Goal: Task Accomplishment & Management: Manage account settings

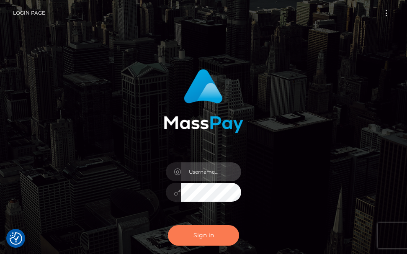
type input "terry.cope2"
click at [211, 234] on button "Sign in" at bounding box center [203, 236] width 71 height 21
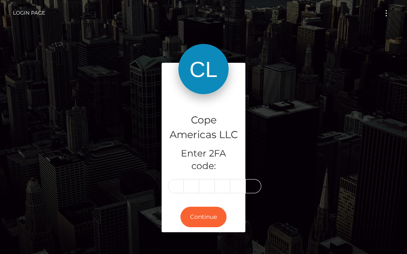
type input "4"
type input "1"
type input "4"
type input "2"
type input "5"
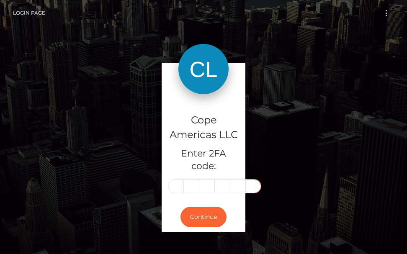
type input "9"
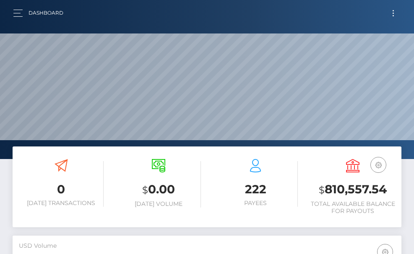
scroll to position [149, 188]
click at [18, 15] on button "button" at bounding box center [21, 13] width 16 height 11
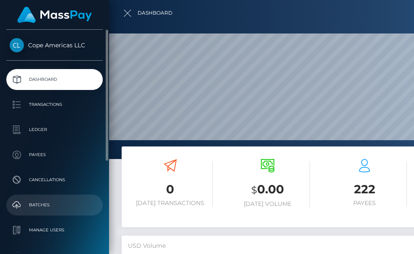
click at [36, 200] on link "Batches" at bounding box center [54, 205] width 96 height 21
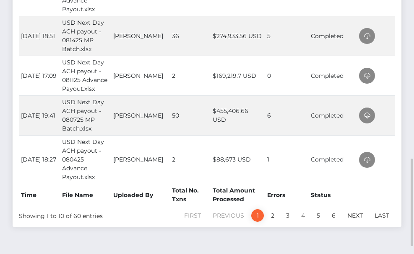
scroll to position [484, 0]
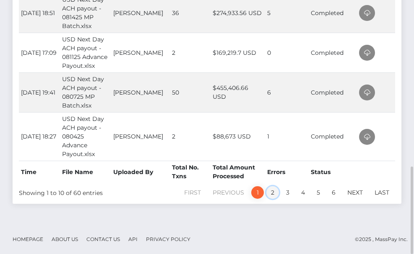
click at [273, 191] on link "2" at bounding box center [272, 193] width 13 height 13
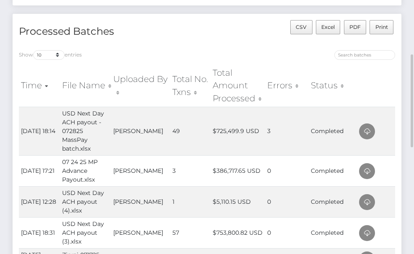
scroll to position [0, 0]
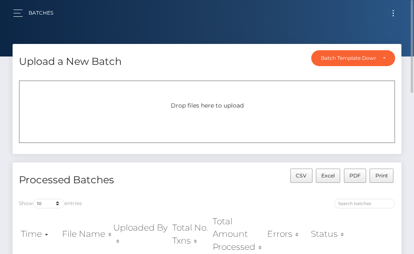
click at [392, 16] on button "Toggle navigation" at bounding box center [393, 13] width 16 height 11
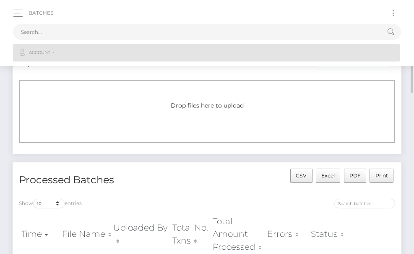
click at [45, 49] on span "Account" at bounding box center [39, 53] width 21 height 8
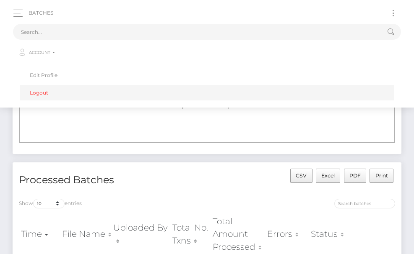
click at [38, 93] on link "Logout" at bounding box center [207, 93] width 374 height 16
